Goal: Use online tool/utility: Utilize a website feature to perform a specific function

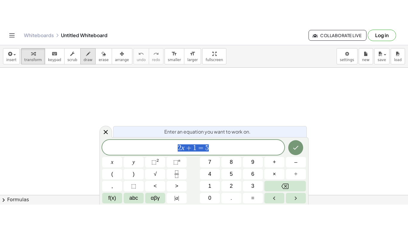
scroll to position [0, 0]
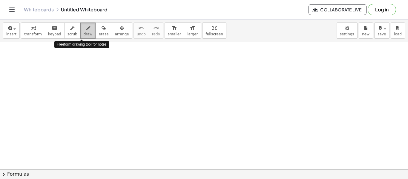
click at [80, 36] on button "draw" at bounding box center [88, 30] width 16 height 16
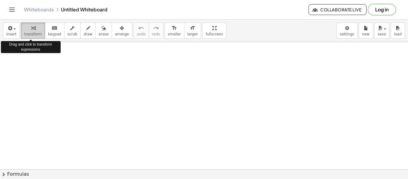
click at [27, 24] on div "button" at bounding box center [33, 27] width 18 height 7
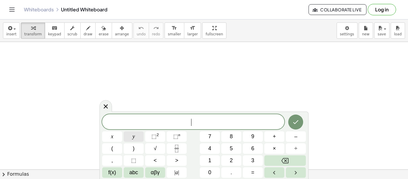
click at [137, 138] on button "y" at bounding box center [134, 136] width 20 height 10
click at [258, 168] on button "=" at bounding box center [253, 172] width 20 height 10
click at [257, 161] on button "3" at bounding box center [253, 160] width 20 height 10
click at [111, 138] on span "x" at bounding box center [112, 136] width 2 height 8
click at [280, 148] on button "×" at bounding box center [275, 148] width 20 height 10
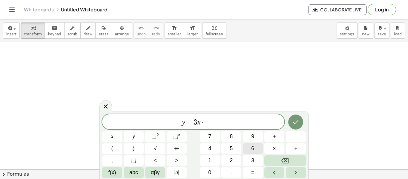
click at [257, 151] on button "6" at bounding box center [253, 148] width 20 height 10
click at [277, 160] on button "Backspace" at bounding box center [286, 160] width 42 height 10
click at [274, 137] on span "+" at bounding box center [274, 136] width 3 height 8
click at [256, 147] on button "6" at bounding box center [253, 148] width 20 height 10
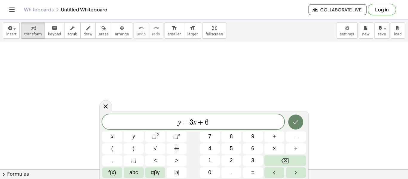
click at [294, 118] on icon "Done" at bounding box center [295, 121] width 7 height 7
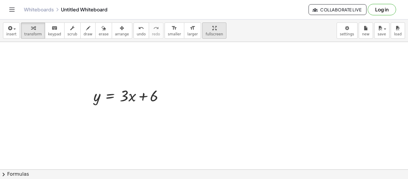
click at [208, 70] on div "insert select one: Math Expression Function Text Youtube Video Graphing Geometr…" at bounding box center [204, 98] width 408 height 159
click at [206, 30] on div "button" at bounding box center [214, 27] width 17 height 7
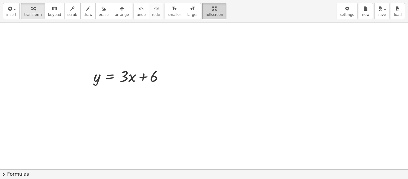
click at [193, 72] on div "insert select one: Math Expression Function Text Youtube Video Graphing Geometr…" at bounding box center [204, 89] width 408 height 179
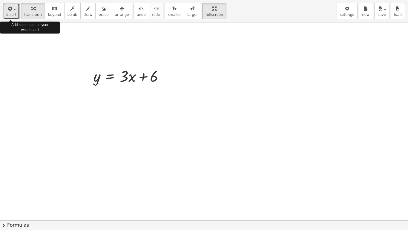
click at [10, 12] on icon "button" at bounding box center [9, 8] width 5 height 7
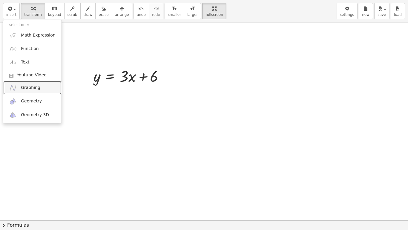
click at [34, 89] on span "Graphing" at bounding box center [30, 88] width 19 height 6
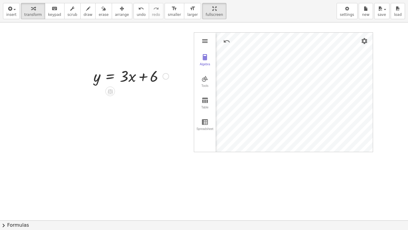
click at [206, 43] on img "Graphing Calculator" at bounding box center [205, 40] width 7 height 7
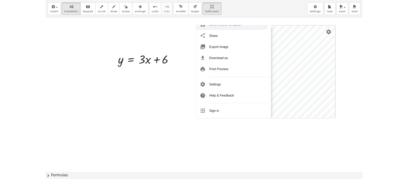
scroll to position [0, 0]
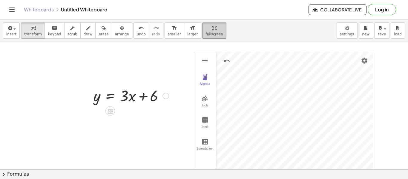
click at [211, 33] on button "fullscreen" at bounding box center [214, 30] width 24 height 16
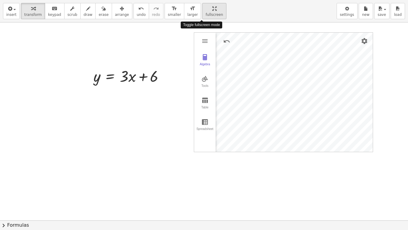
click at [211, 70] on div "insert select one: Math Expression Function Text Youtube Video Graphing Geometr…" at bounding box center [204, 115] width 408 height 230
click at [206, 65] on div "Algebra" at bounding box center [205, 66] width 19 height 8
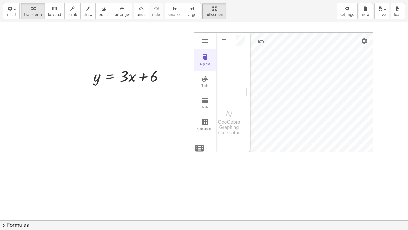
click at [206, 65] on div "Algebra" at bounding box center [205, 66] width 19 height 8
click at [207, 81] on img "Graphing Calculator" at bounding box center [205, 78] width 7 height 7
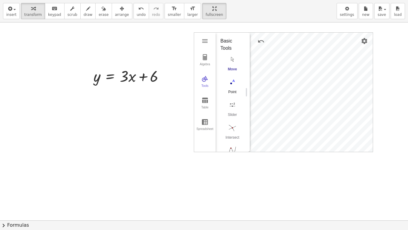
click at [233, 87] on button "Point" at bounding box center [233, 88] width 24 height 22
click at [200, 82] on button "Tools" at bounding box center [205, 82] width 22 height 22
click at [225, 41] on img "Undo" at bounding box center [226, 41] width 7 height 7
click at [8, 13] on span "insert" at bounding box center [11, 15] width 10 height 4
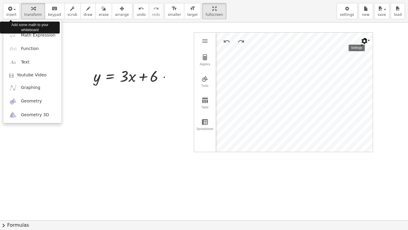
click at [368, 39] on img "Settings" at bounding box center [364, 40] width 7 height 7
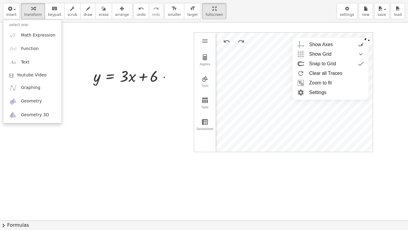
click at [330, 95] on li "Settings" at bounding box center [331, 93] width 76 height 10
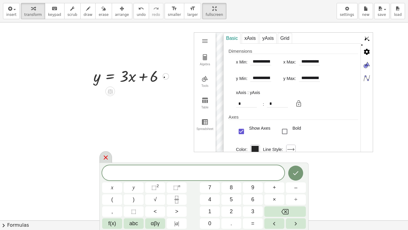
click at [108, 153] on div at bounding box center [106, 157] width 13 height 12
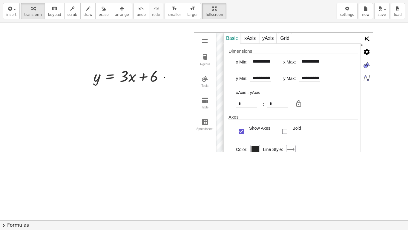
click at [366, 37] on img "Graphing Calculator" at bounding box center [367, 39] width 12 height 12
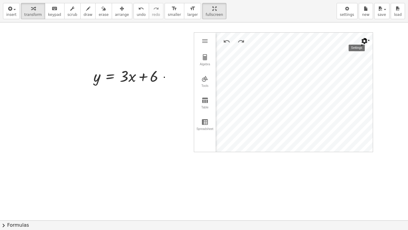
click at [364, 44] on img "Settings" at bounding box center [364, 40] width 7 height 7
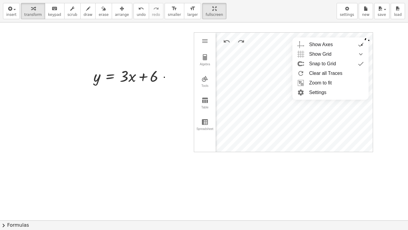
click at [332, 82] on li "Zoom to fit" at bounding box center [331, 83] width 76 height 10
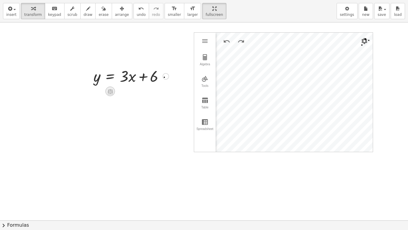
click at [108, 91] on icon at bounding box center [110, 91] width 5 height 5
click at [136, 93] on icon at bounding box center [134, 91] width 5 height 5
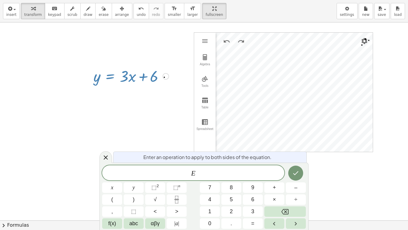
click at [292, 178] on button "Backspace" at bounding box center [286, 211] width 42 height 10
click at [109, 156] on div at bounding box center [106, 157] width 13 height 12
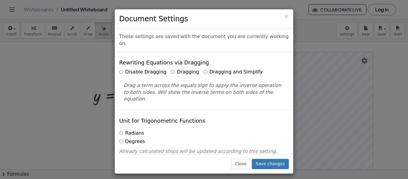
click at [63, 113] on div "× Document Settings These settings are saved with the document you are currentl…" at bounding box center [204, 89] width 408 height 179
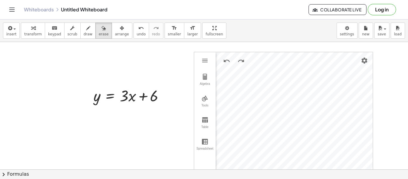
click at [6, 173] on span "chevron_right" at bounding box center [3, 173] width 7 height 7
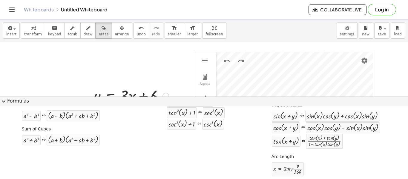
scroll to position [136, 0]
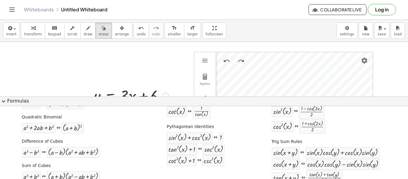
click at [145, 125] on div "Quadratic Formula + · a · x 2 + · b · x + c = 0 ⇔ x = · ( − b ± 2 √ ( + b 2 − ·…" at bounding box center [203, 117] width 405 height 197
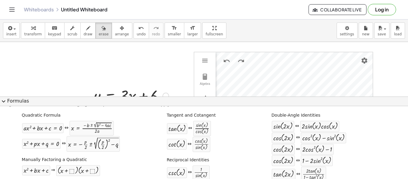
scroll to position [4, 0]
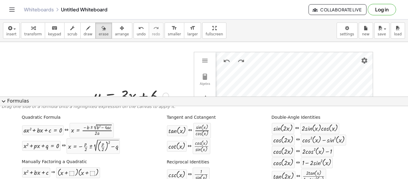
click at [4, 105] on button "expand_more Formulas" at bounding box center [204, 101] width 408 height 10
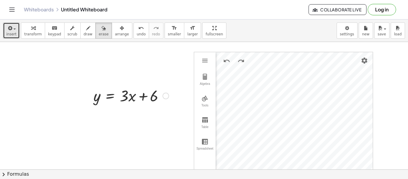
click at [7, 31] on icon "button" at bounding box center [9, 28] width 5 height 7
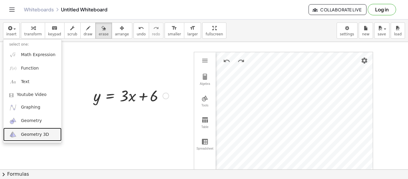
click at [31, 135] on span "Geometry 3D" at bounding box center [35, 134] width 28 height 6
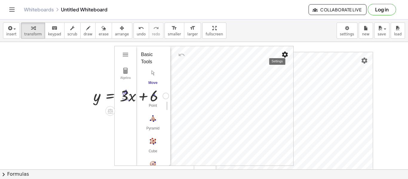
click at [283, 54] on img "Settings" at bounding box center [285, 54] width 7 height 7
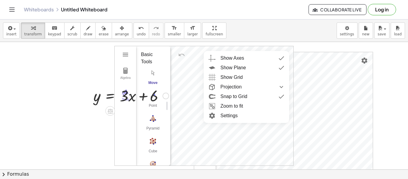
click at [238, 115] on li "Settings" at bounding box center [247, 116] width 86 height 10
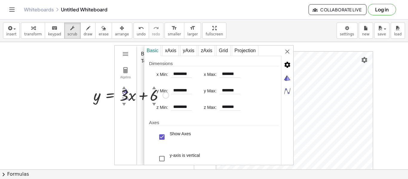
scroll to position [0, 0]
click at [285, 52] on img "3D Calculator" at bounding box center [288, 51] width 12 height 12
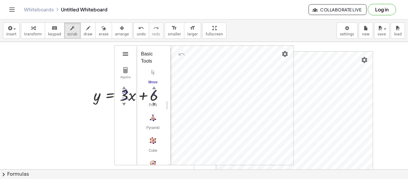
click at [126, 51] on img "3D Calculator" at bounding box center [125, 53] width 7 height 7
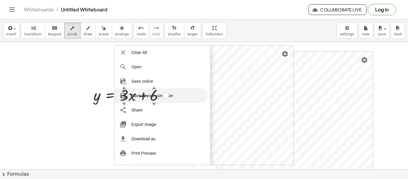
scroll to position [22, 0]
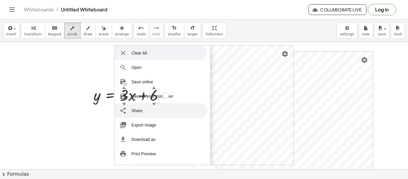
click at [154, 52] on li "Clear All" at bounding box center [161, 53] width 93 height 14
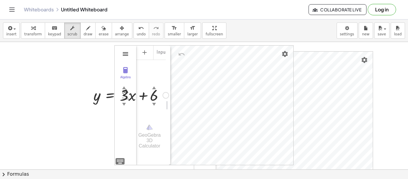
click at [127, 56] on img "3D Calculator" at bounding box center [125, 53] width 7 height 7
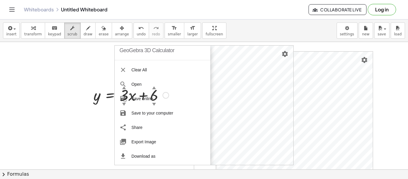
scroll to position [0, 0]
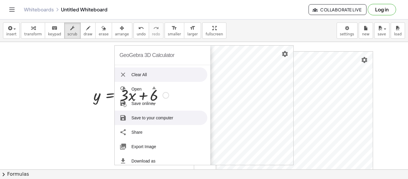
click at [140, 73] on li "Clear All" at bounding box center [161, 74] width 93 height 14
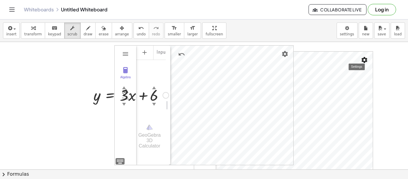
click at [368, 59] on img "Settings" at bounding box center [364, 59] width 7 height 7
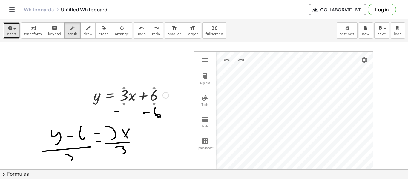
click at [14, 31] on div "button" at bounding box center [11, 27] width 10 height 7
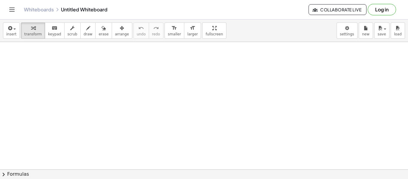
click at [385, 11] on button "Log in" at bounding box center [382, 9] width 28 height 11
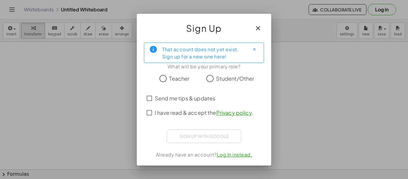
click at [180, 78] on span "Teacher" at bounding box center [179, 78] width 20 height 8
click at [157, 116] on span "I have read & accept the Privacy policy ." at bounding box center [204, 112] width 99 height 8
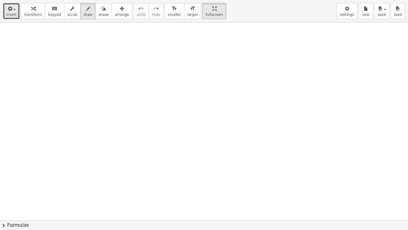
click at [6, 13] on span "insert" at bounding box center [11, 15] width 10 height 4
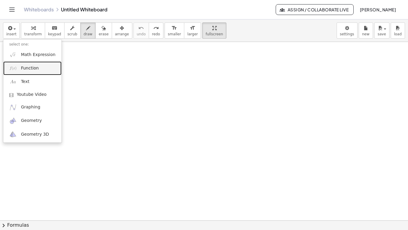
click at [39, 61] on link "Function" at bounding box center [32, 67] width 58 height 13
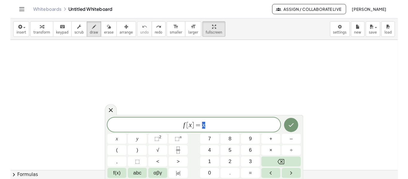
scroll to position [0, 0]
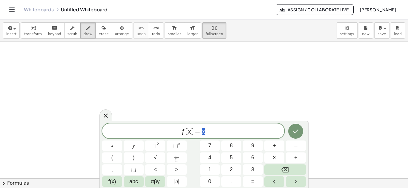
click at [104, 112] on icon at bounding box center [105, 115] width 7 height 7
